Goal: Information Seeking & Learning: Find specific fact

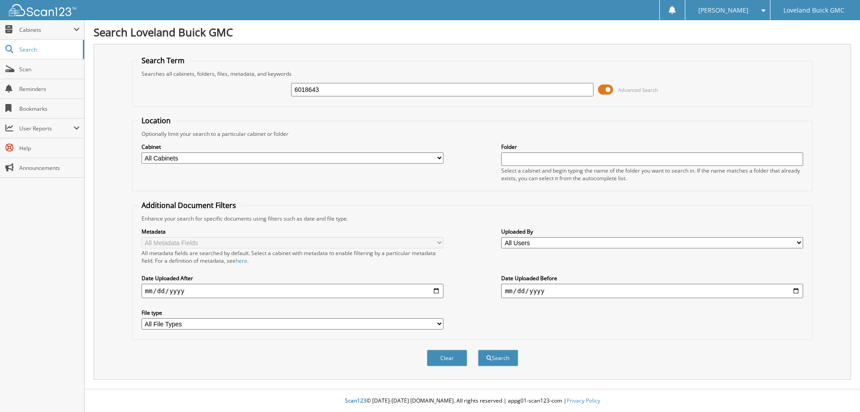
type input "6018643"
click at [478, 349] on button "Search" at bounding box center [498, 357] width 40 height 17
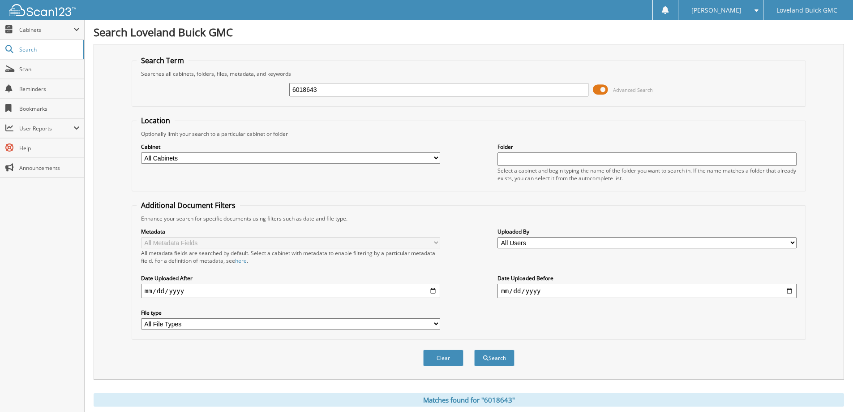
scroll to position [124, 0]
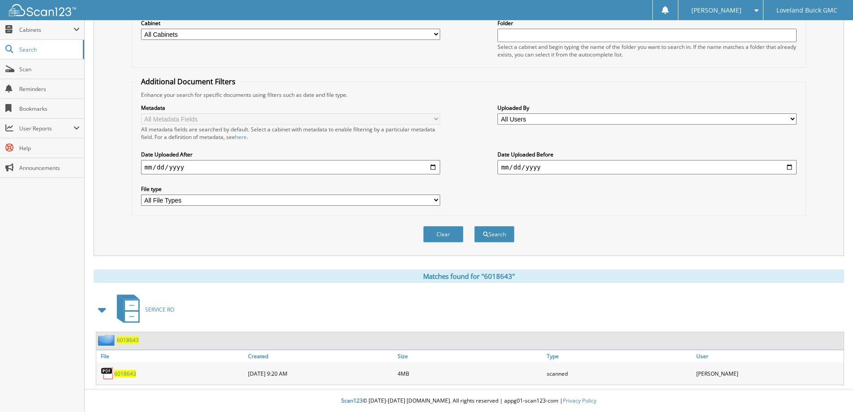
click at [123, 374] on span "6018643" at bounding box center [125, 374] width 22 height 8
